Goal: Browse casually: Explore the website without a specific task or goal

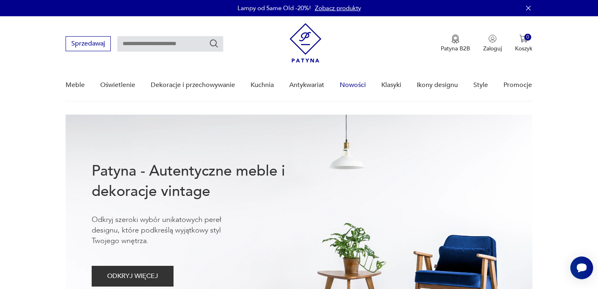
click at [356, 85] on link "Nowości" at bounding box center [353, 85] width 26 height 31
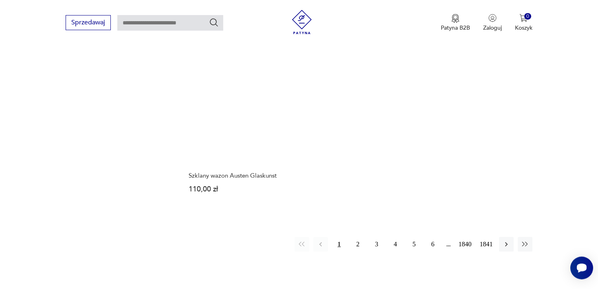
scroll to position [1097, 0]
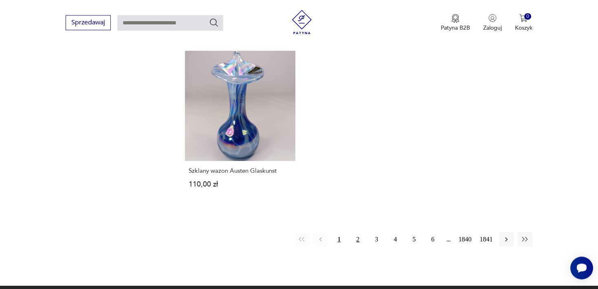
click at [356, 232] on button "2" at bounding box center [358, 239] width 15 height 15
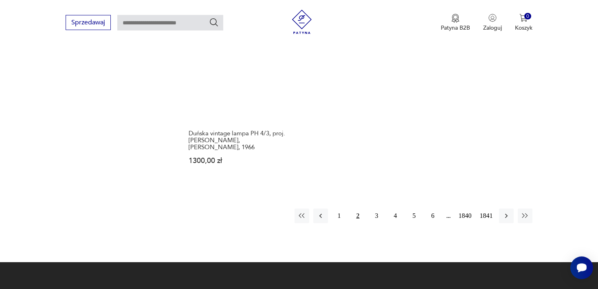
scroll to position [1101, 0]
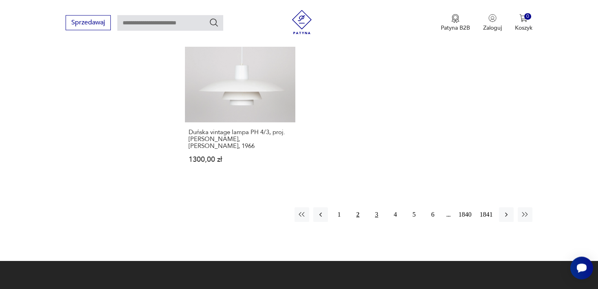
click at [376, 214] on button "3" at bounding box center [376, 215] width 15 height 15
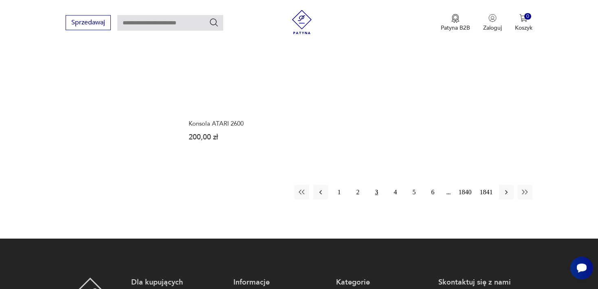
scroll to position [1180, 0]
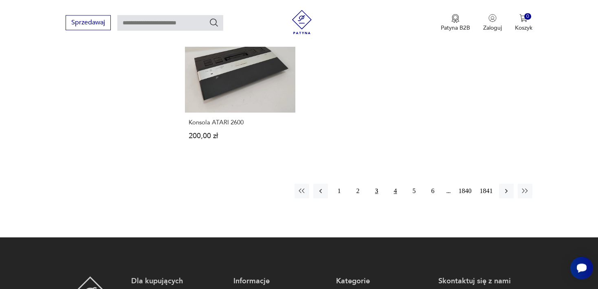
click at [394, 184] on button "4" at bounding box center [395, 191] width 15 height 15
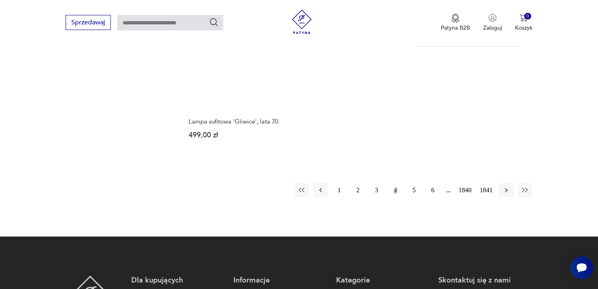
scroll to position [1123, 0]
